Goal: Navigation & Orientation: Find specific page/section

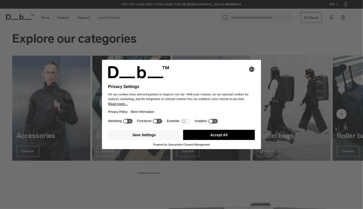
click at [229, 192] on div "Selecting an option will immediately change the language Privacy Settings We us…" at bounding box center [181, 104] width 363 height 209
drag, startPoint x: 219, startPoint y: 180, endPoint x: 224, endPoint y: 177, distance: 5.9
click at [221, 180] on div "Selecting an option will immediately change the language Privacy Settings We us…" at bounding box center [181, 104] width 363 height 209
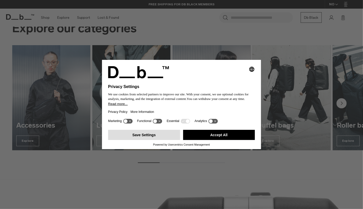
click at [147, 136] on button "Save Settings" at bounding box center [144, 135] width 72 height 10
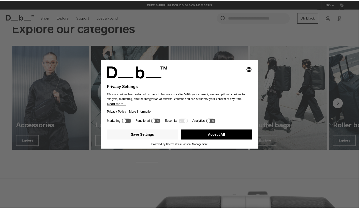
scroll to position [356, 0]
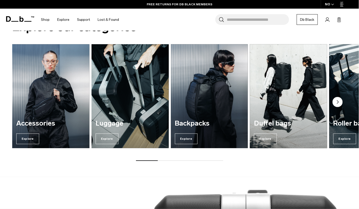
click at [288, 112] on img "4 / 7" at bounding box center [289, 96] width 80 height 107
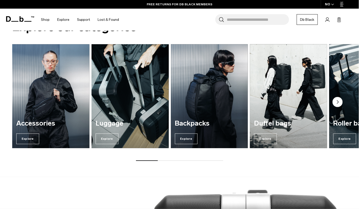
scroll to position [432, 0]
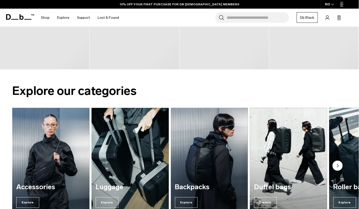
scroll to position [356, 0]
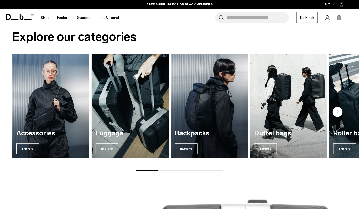
click at [208, 123] on img "3 / 7" at bounding box center [209, 106] width 80 height 107
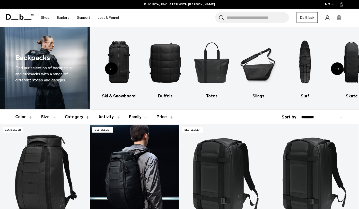
scroll to position [102, 0]
